Goal: Information Seeking & Learning: Learn about a topic

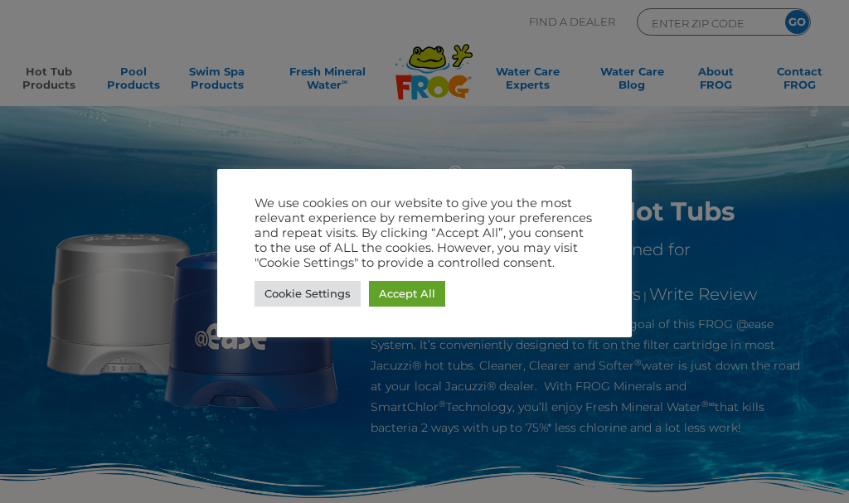
click at [410, 292] on link "Accept All" at bounding box center [407, 294] width 76 height 26
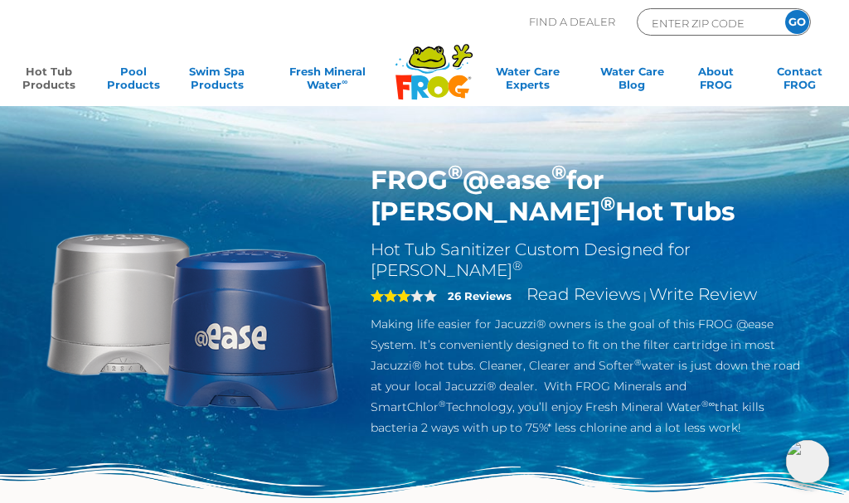
click at [56, 75] on link "Hot Tub Products" at bounding box center [49, 81] width 65 height 33
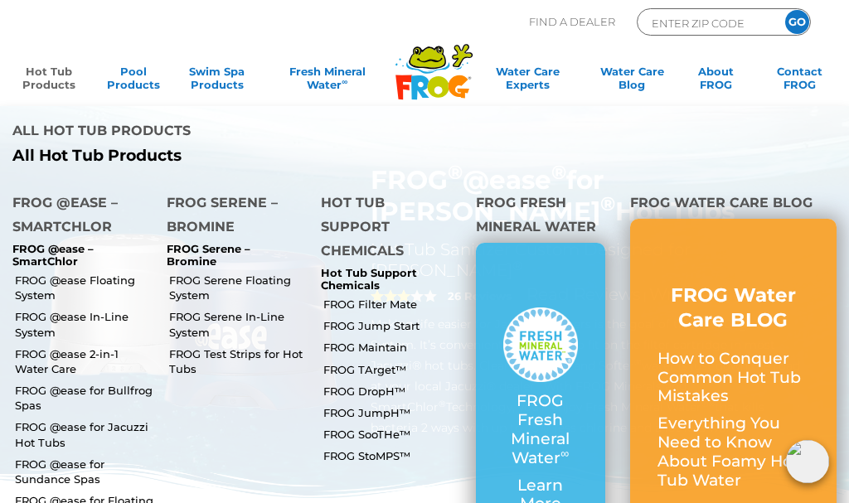
click at [120, 383] on link "FROG @ease for Bullfrog Spas" at bounding box center [84, 398] width 139 height 30
click at [51, 419] on link "FROG @ease for Jacuzzi Hot Tubs" at bounding box center [84, 434] width 139 height 30
click at [48, 419] on link "FROG @ease for Jacuzzi Hot Tubs" at bounding box center [84, 434] width 139 height 30
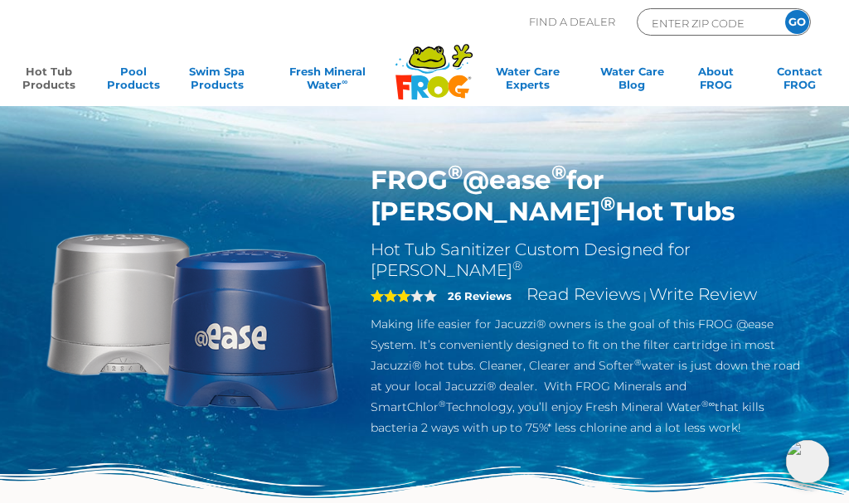
click at [65, 83] on link "Hot Tub Products" at bounding box center [49, 81] width 65 height 33
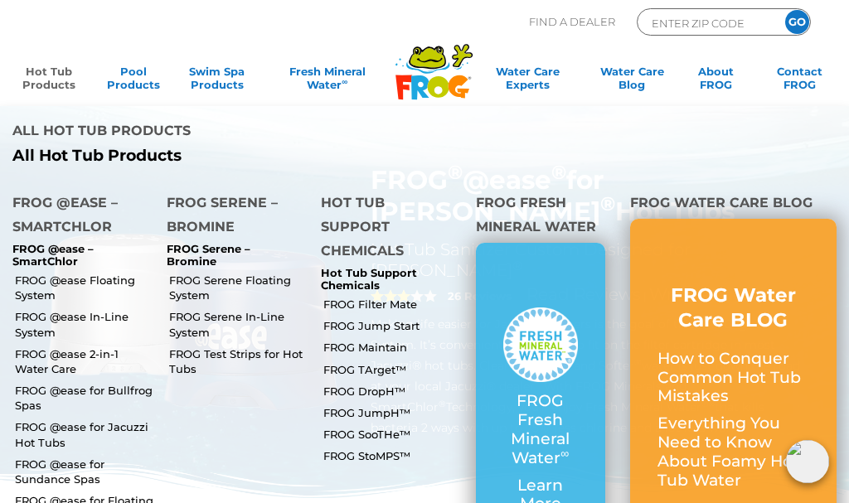
click at [107, 309] on link "FROG @ease In-Line System" at bounding box center [84, 324] width 139 height 30
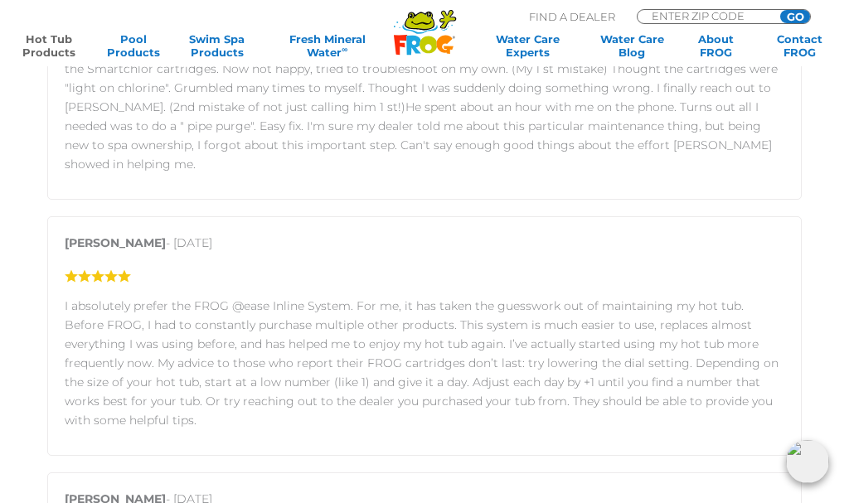
scroll to position [2609, 0]
